Goal: Transaction & Acquisition: Purchase product/service

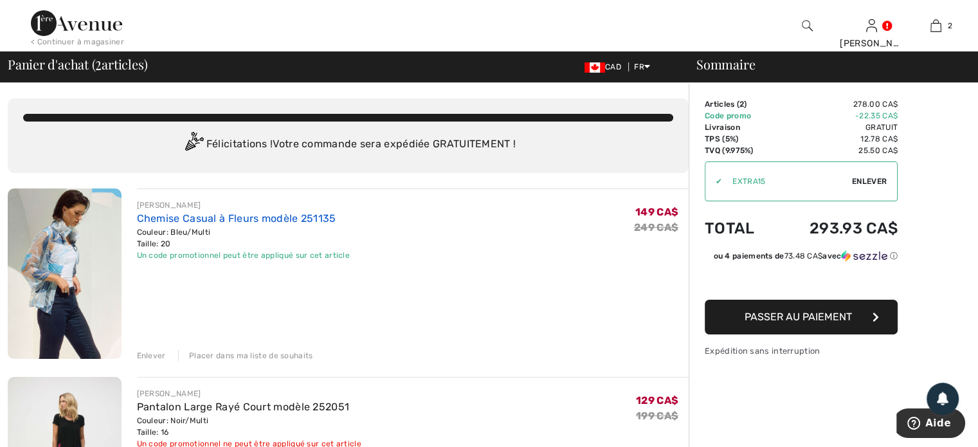
click at [209, 217] on link "Chemise Casual à Fleurs modèle 251135" at bounding box center [236, 218] width 199 height 12
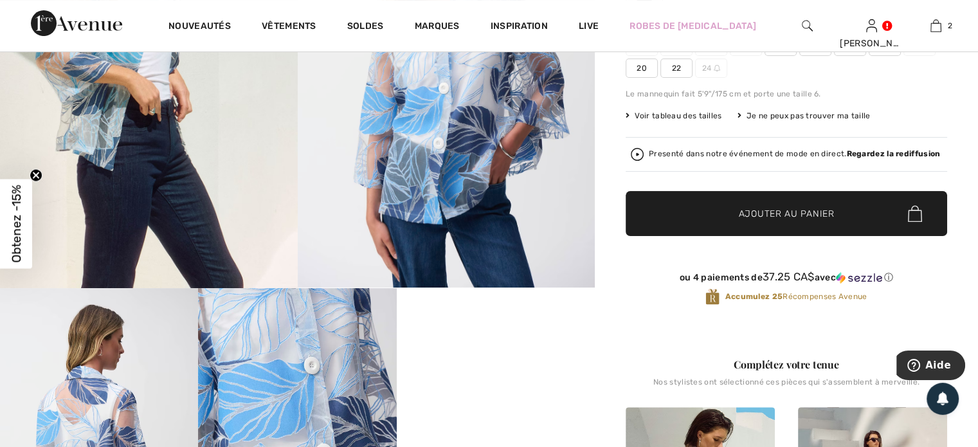
scroll to position [321, 0]
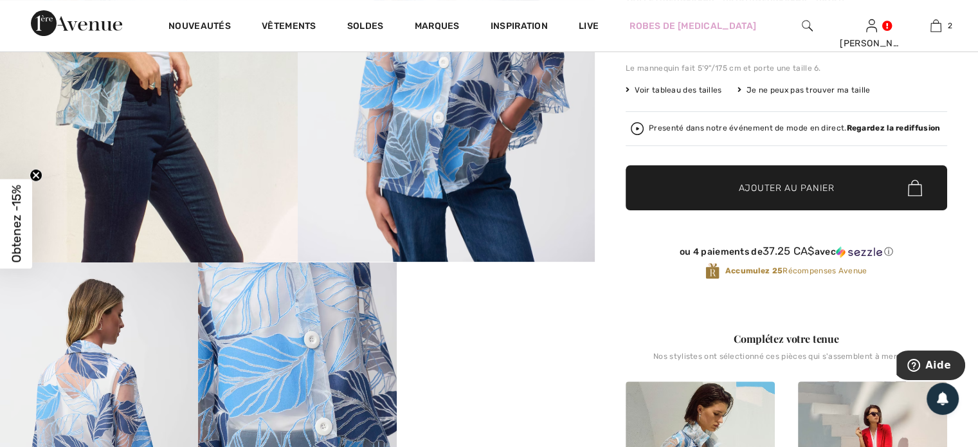
click at [814, 127] on div "Presenté dans notre événement de mode en direct. Regardez la rediffusion" at bounding box center [794, 128] width 291 height 8
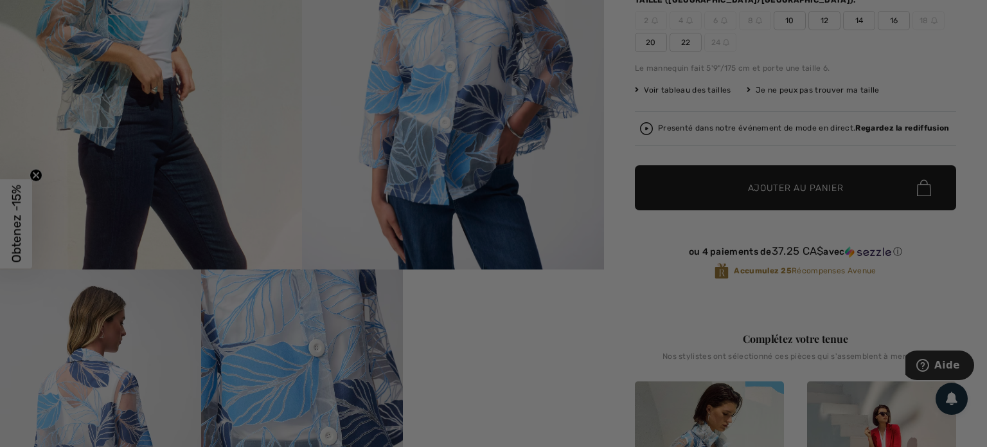
scroll to position [0, 0]
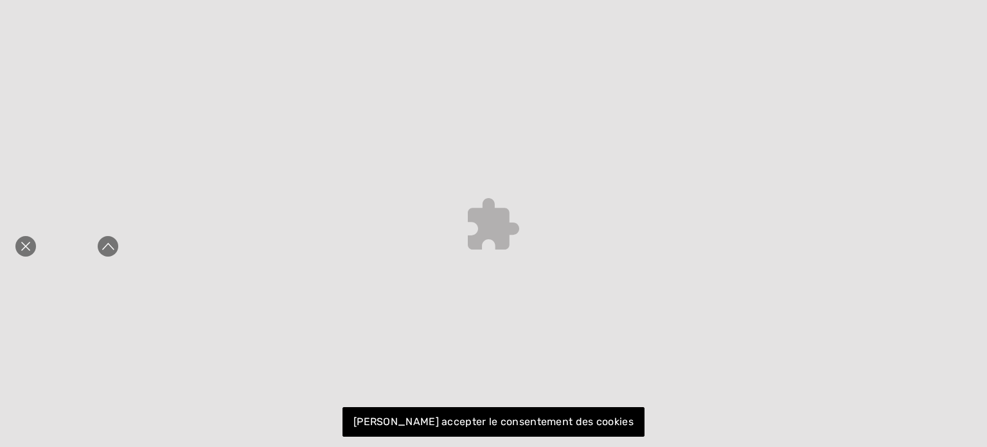
click at [22, 244] on icon "Fermer la curation en direct" at bounding box center [25, 245] width 15 height 15
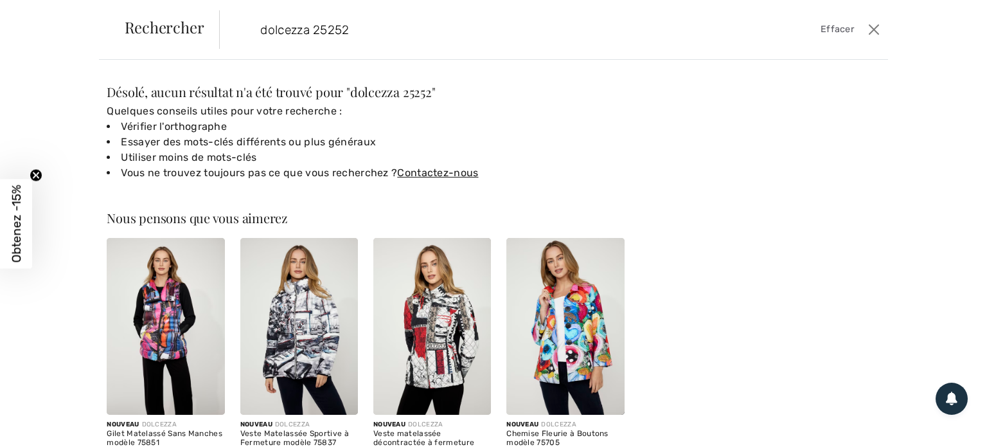
click at [374, 39] on input "dolcezza 25252" at bounding box center [481, 29] width 460 height 39
click at [314, 26] on input "dolcezza 25252" at bounding box center [481, 29] width 460 height 39
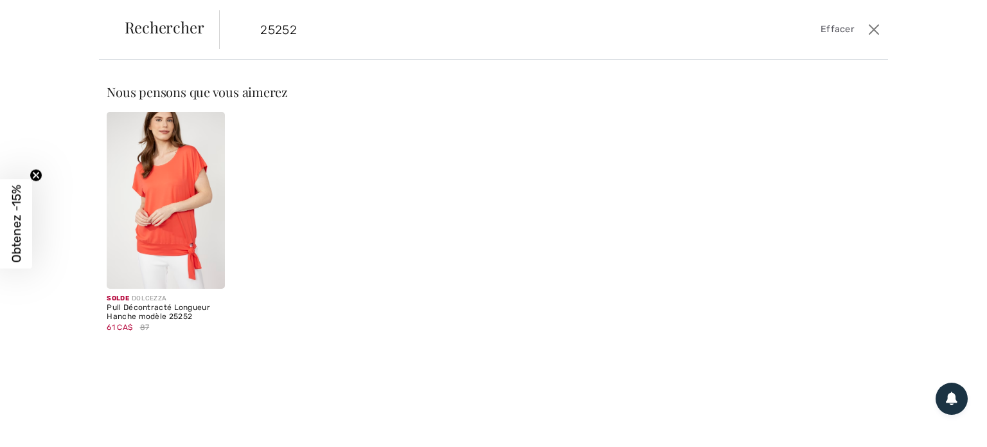
type input "25252"
click at [166, 218] on img at bounding box center [166, 200] width 118 height 177
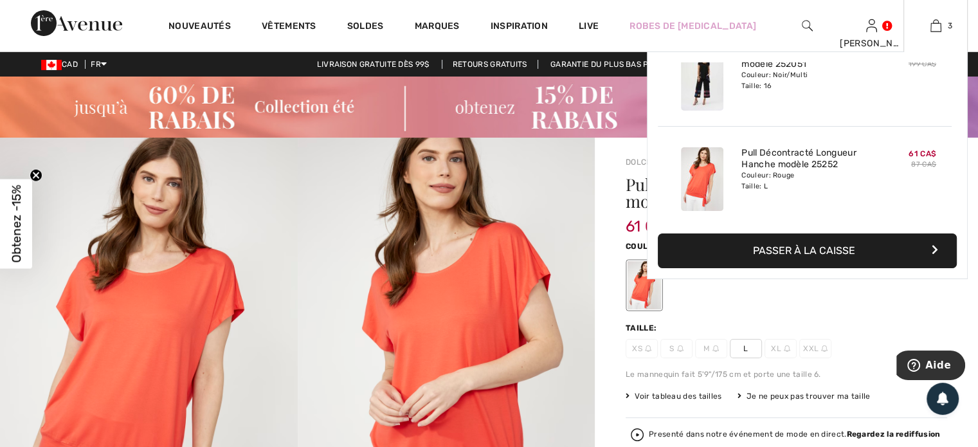
scroll to position [139, 0]
click at [935, 28] on img at bounding box center [935, 25] width 11 height 15
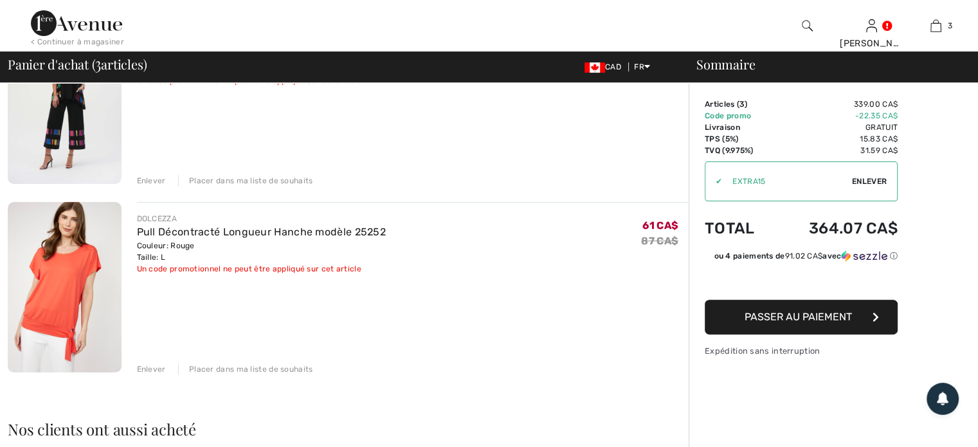
scroll to position [386, 0]
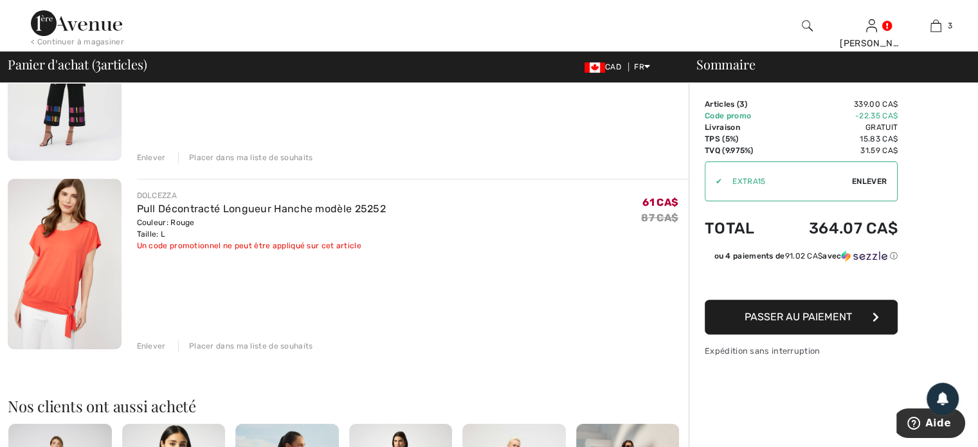
click at [143, 346] on div "Enlever" at bounding box center [151, 346] width 29 height 12
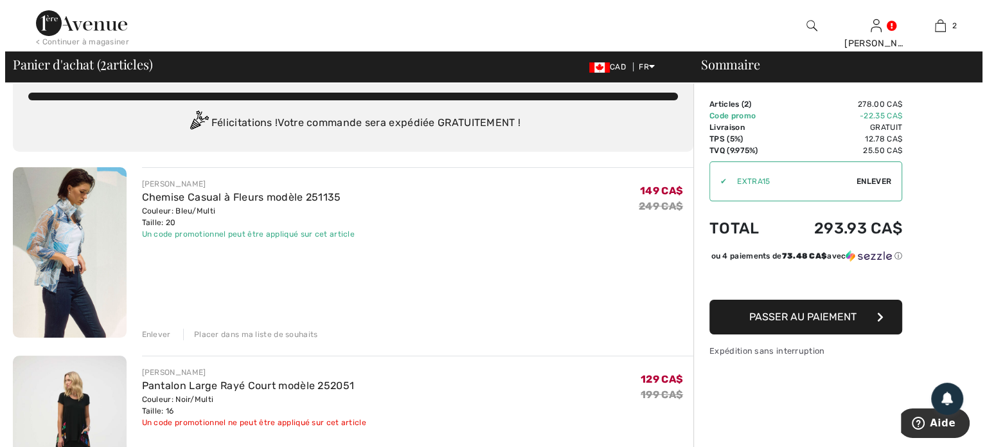
scroll to position [0, 0]
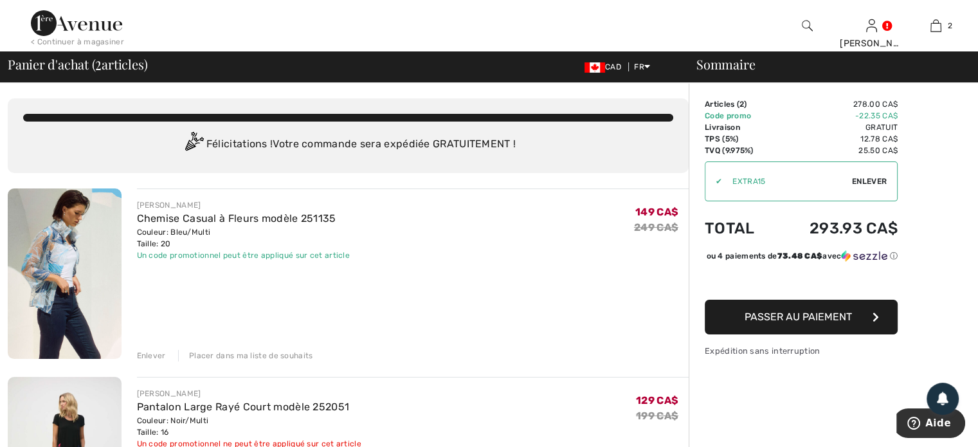
click at [808, 21] on img at bounding box center [807, 25] width 11 height 15
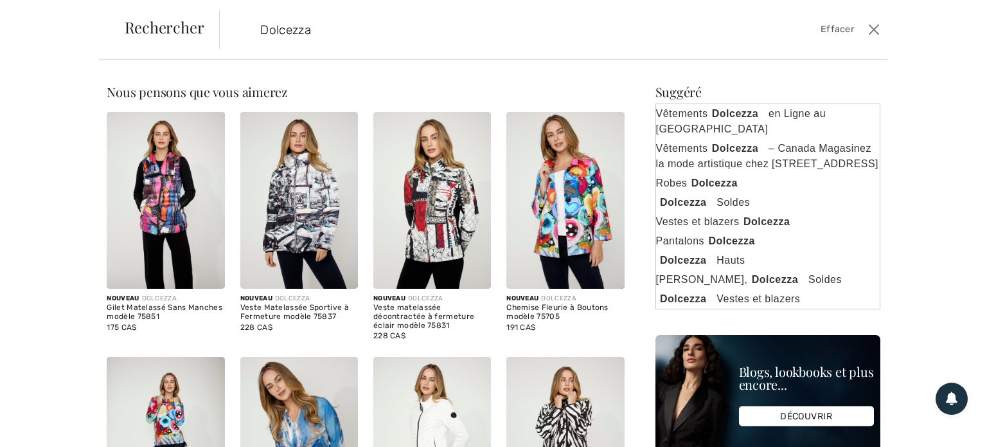
type input "Dolcezza"
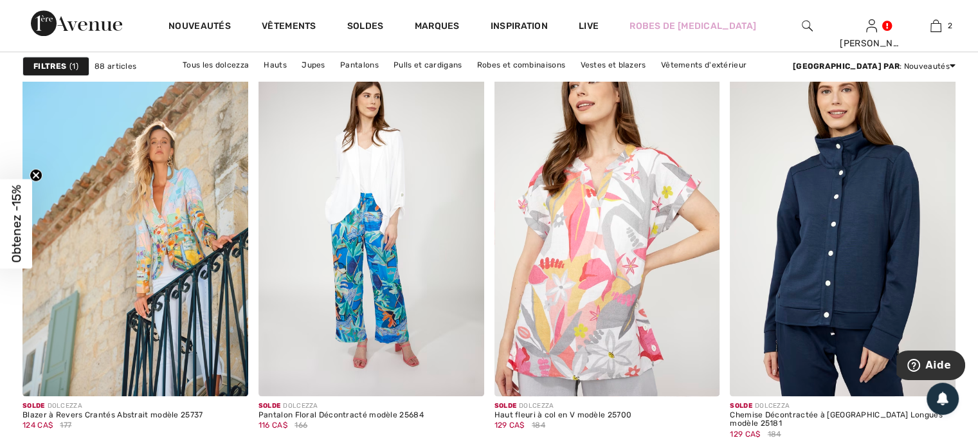
scroll to position [6171, 0]
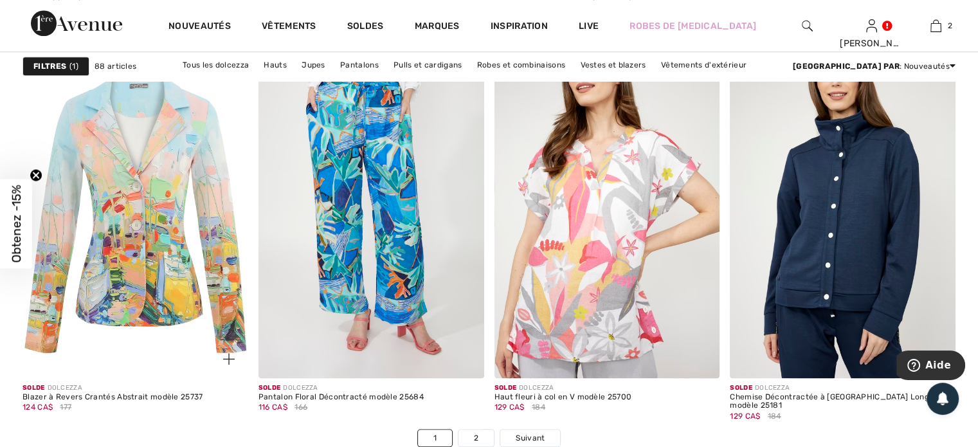
click at [138, 314] on img at bounding box center [135, 208] width 226 height 338
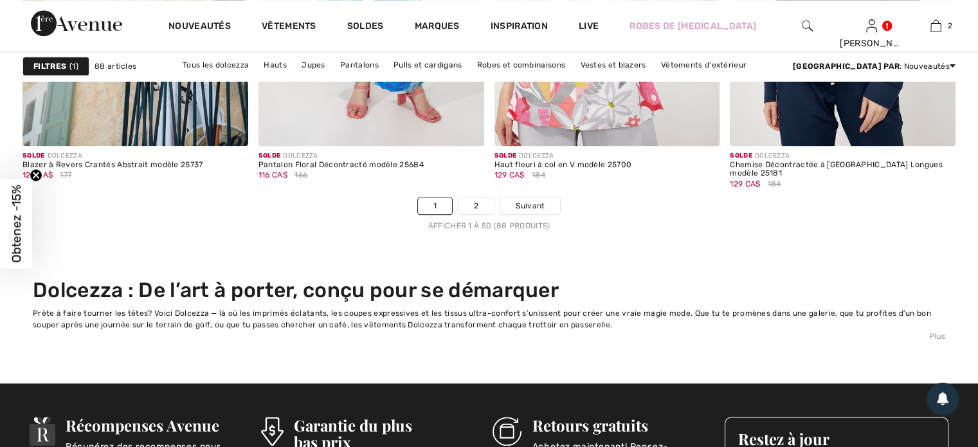
scroll to position [6492, 0]
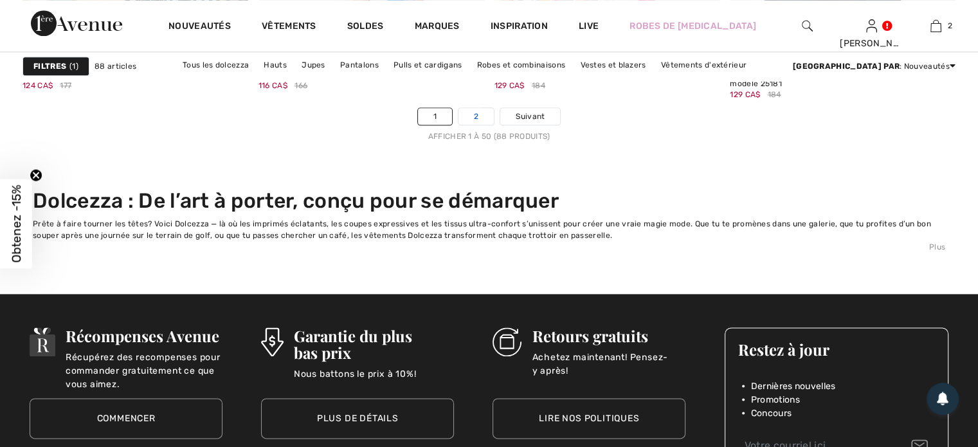
click at [481, 112] on link "2" at bounding box center [475, 116] width 35 height 17
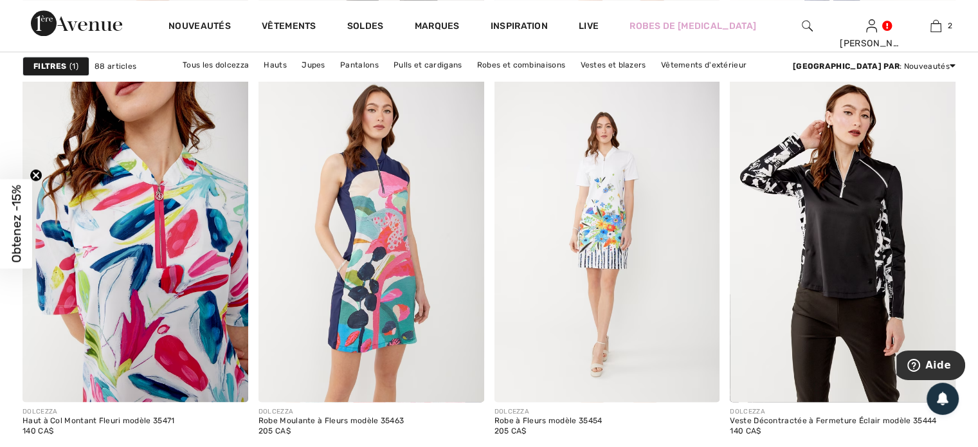
scroll to position [1671, 0]
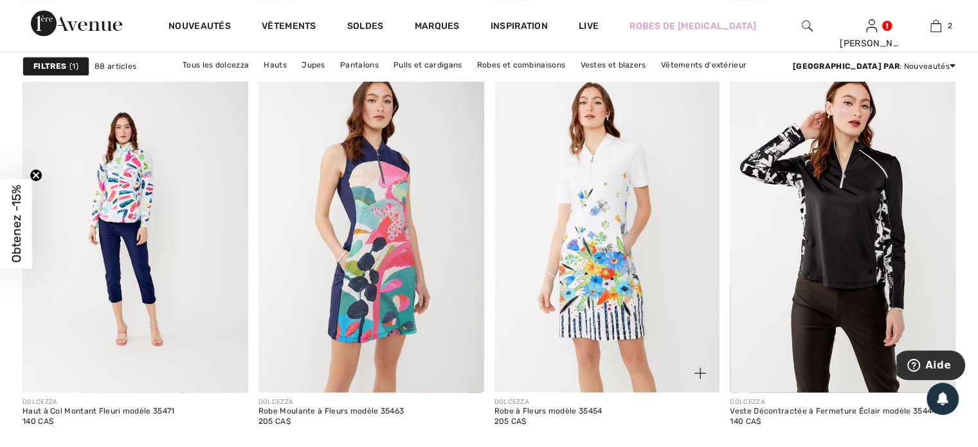
click at [570, 327] on img at bounding box center [607, 222] width 226 height 338
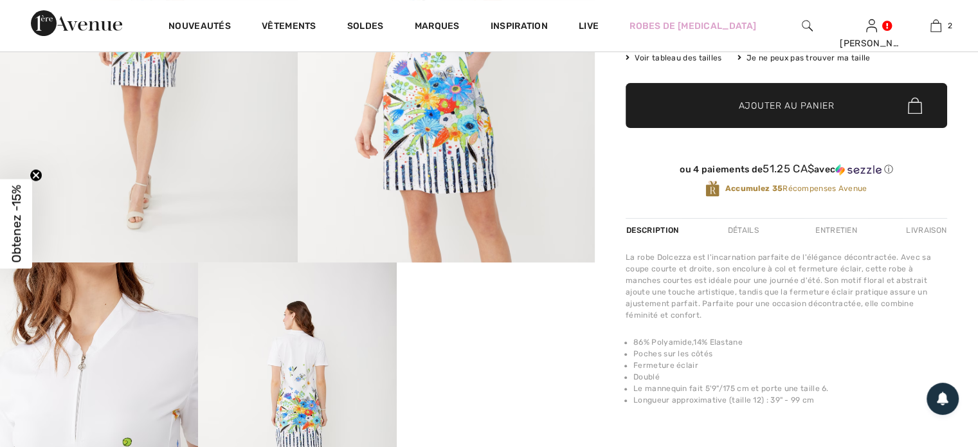
scroll to position [514, 0]
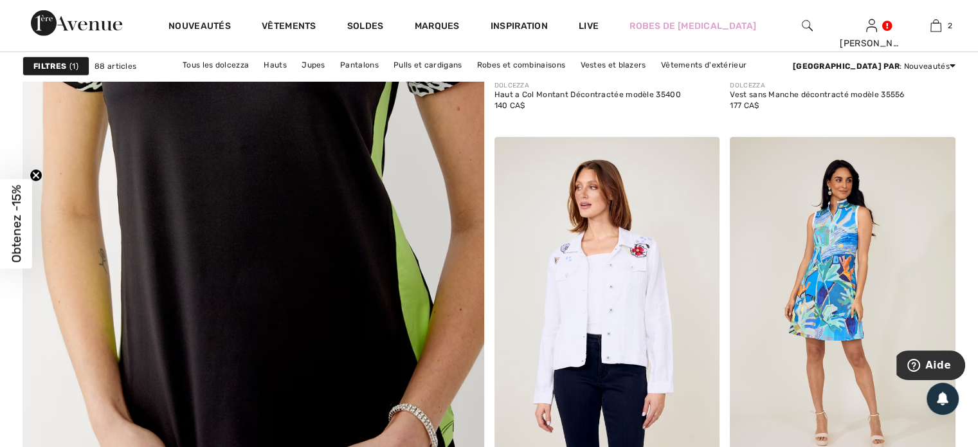
scroll to position [4050, 0]
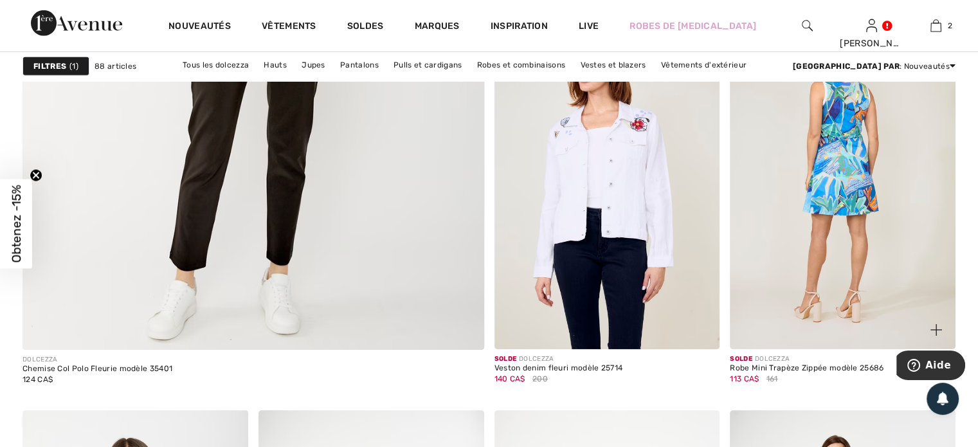
click at [811, 203] on img at bounding box center [843, 180] width 226 height 338
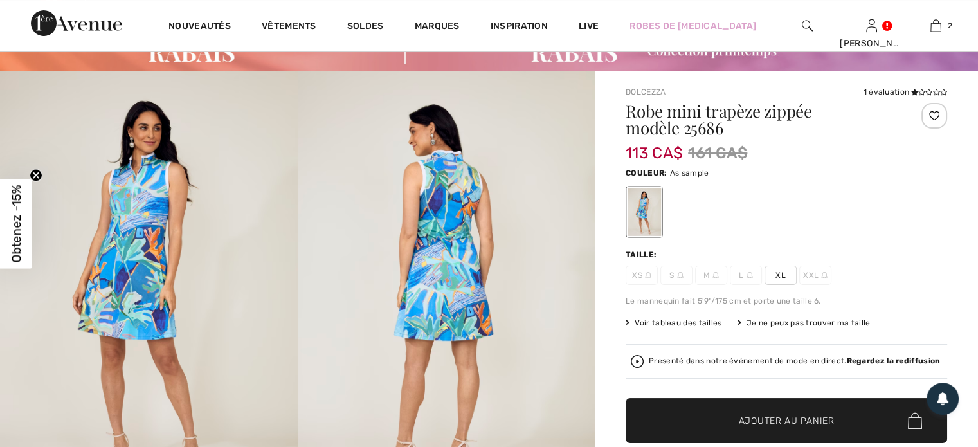
scroll to position [129, 0]
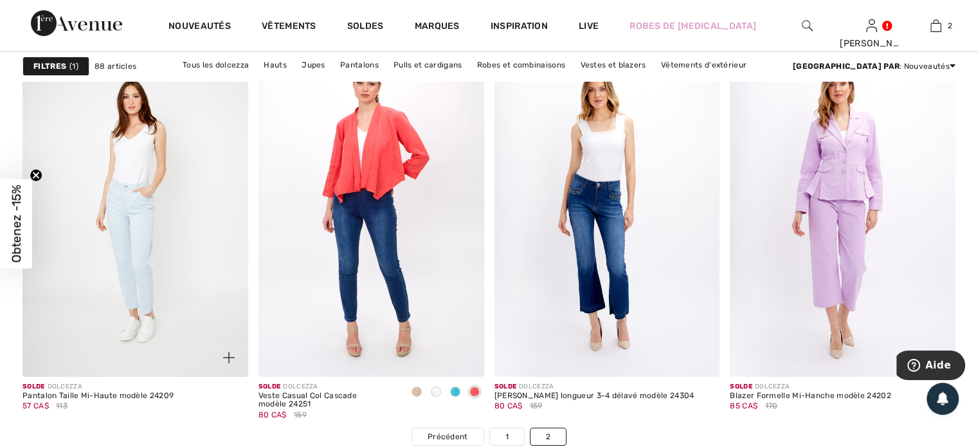
scroll to position [4821, 0]
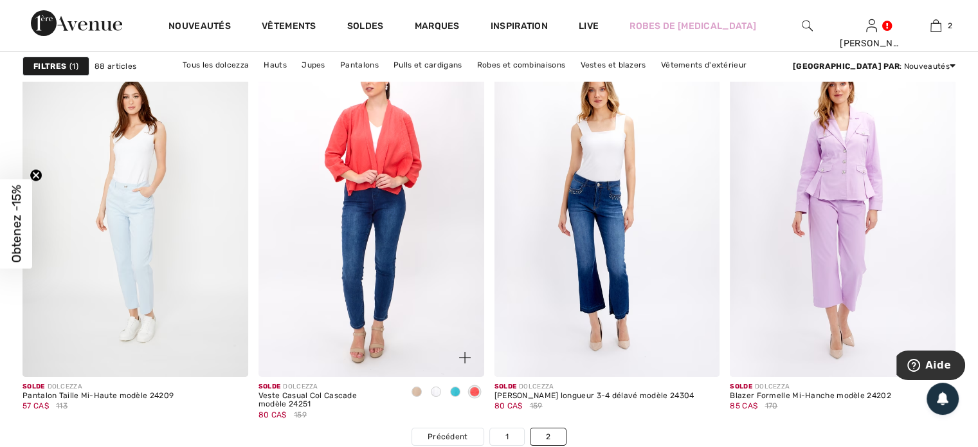
click at [350, 197] on img at bounding box center [371, 207] width 226 height 338
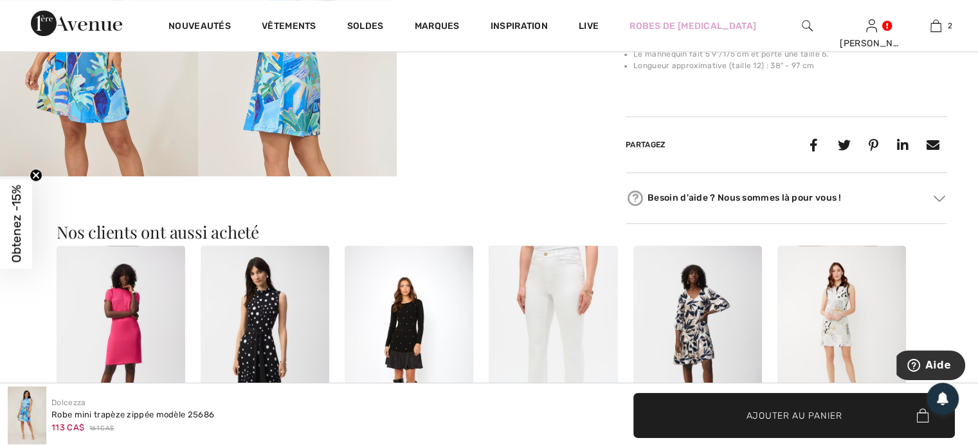
scroll to position [707, 0]
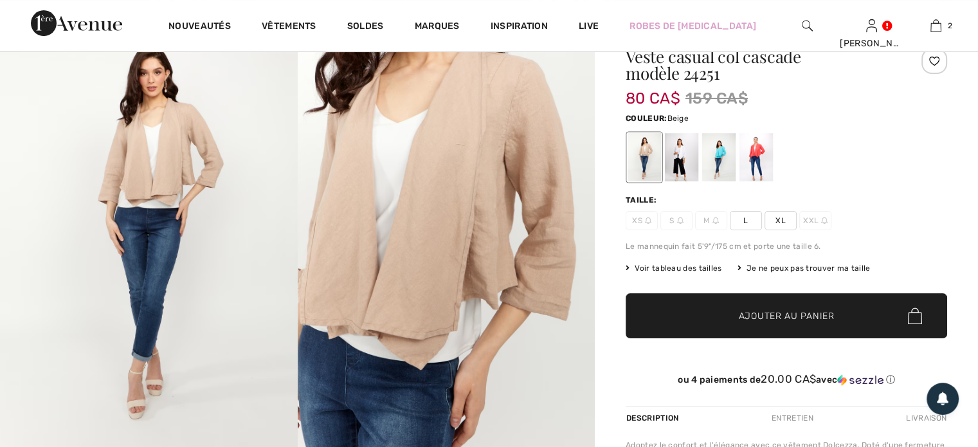
scroll to position [129, 0]
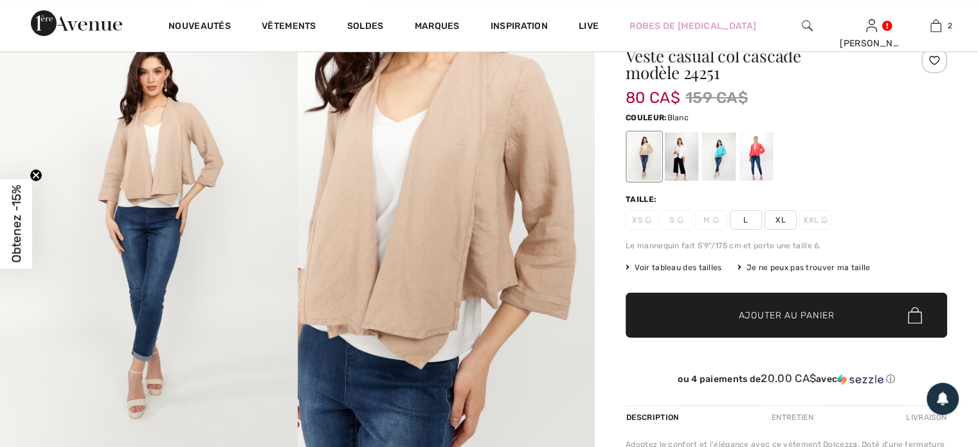
click at [679, 168] on div at bounding box center [681, 156] width 33 height 48
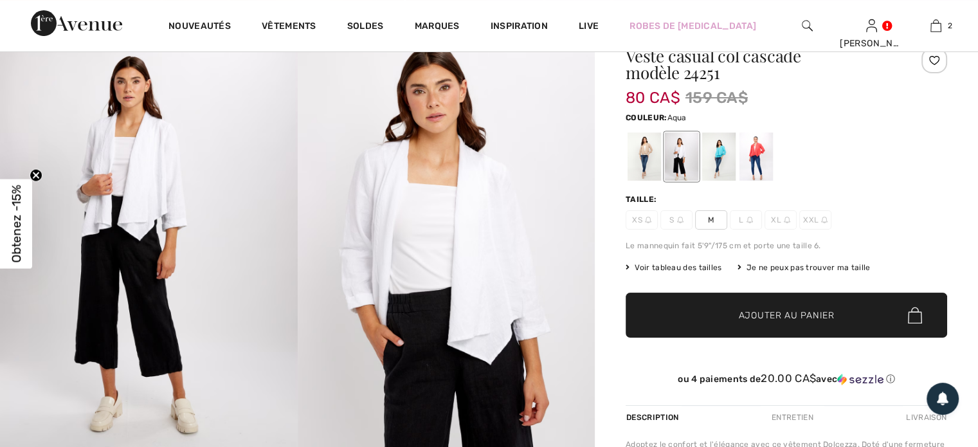
click at [720, 166] on div at bounding box center [718, 156] width 33 height 48
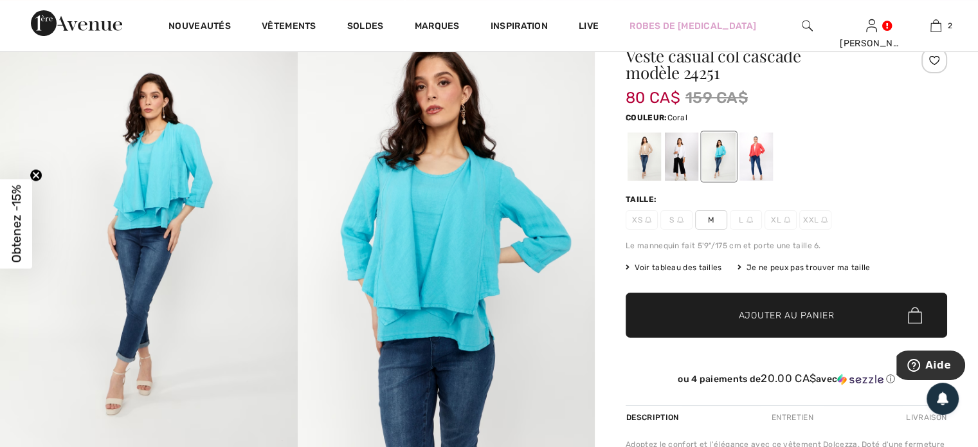
click at [755, 151] on div at bounding box center [755, 156] width 33 height 48
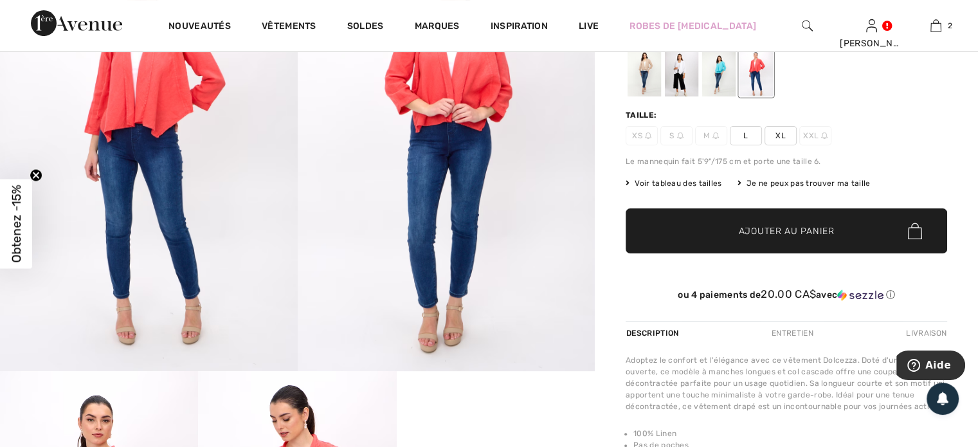
scroll to position [64, 0]
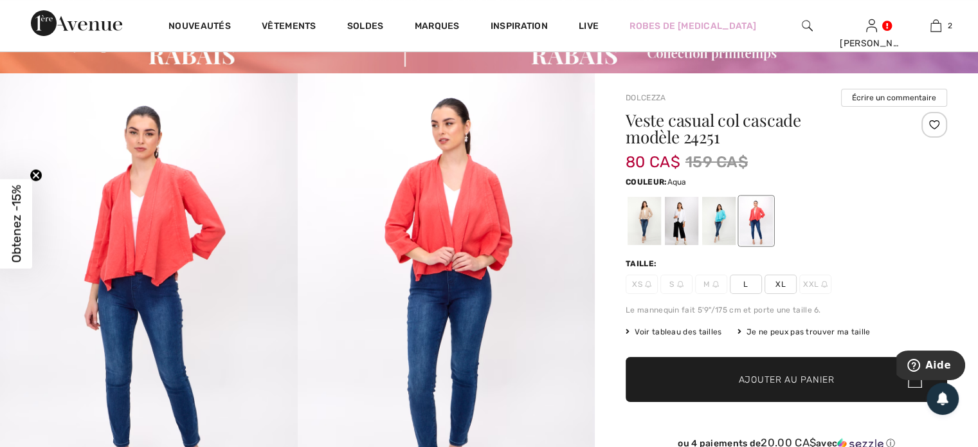
click at [722, 219] on div at bounding box center [718, 221] width 33 height 48
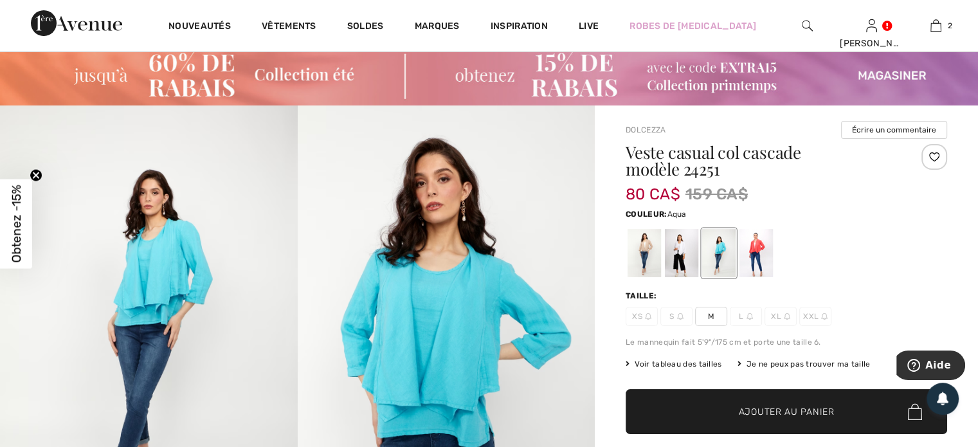
scroll to position [0, 0]
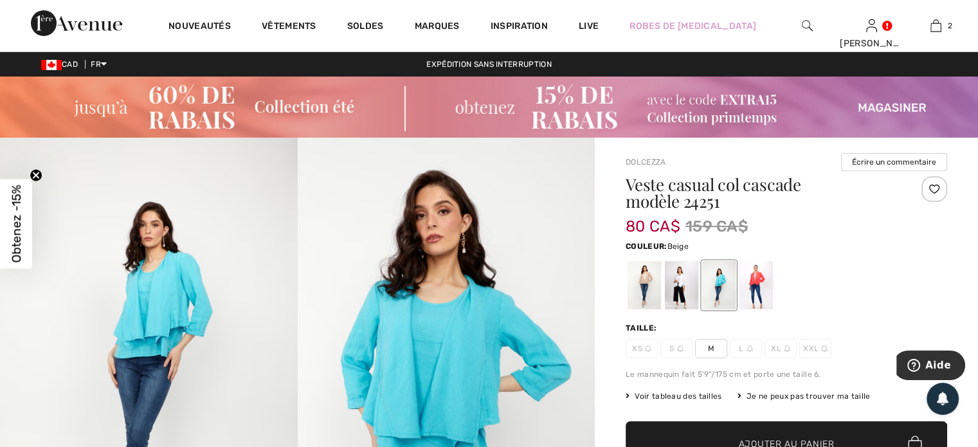
click at [647, 285] on div at bounding box center [643, 285] width 33 height 48
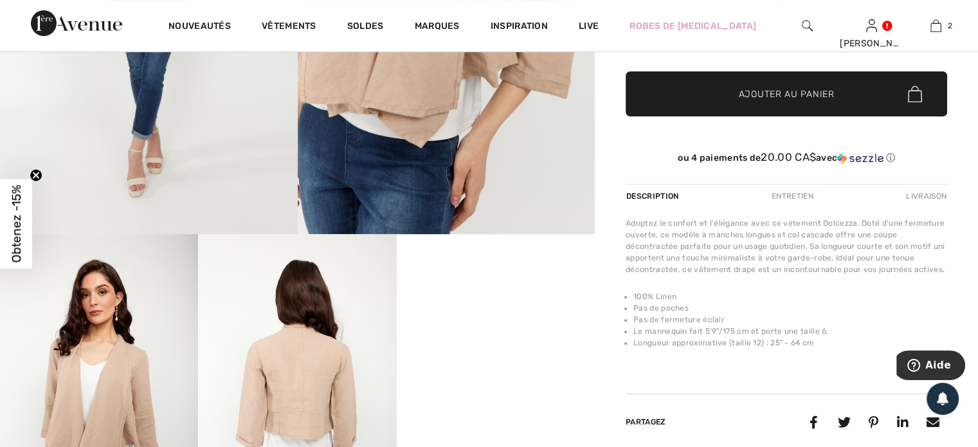
scroll to position [450, 0]
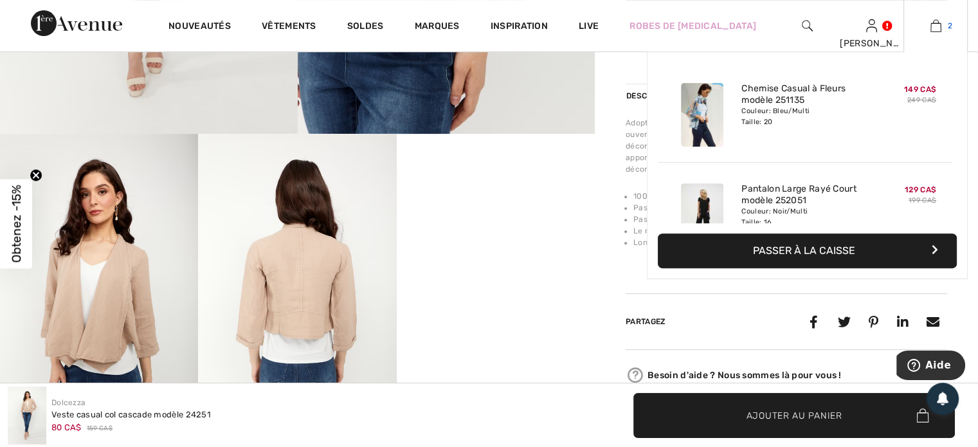
click at [935, 19] on img at bounding box center [935, 25] width 11 height 15
